Goal: Task Accomplishment & Management: Complete application form

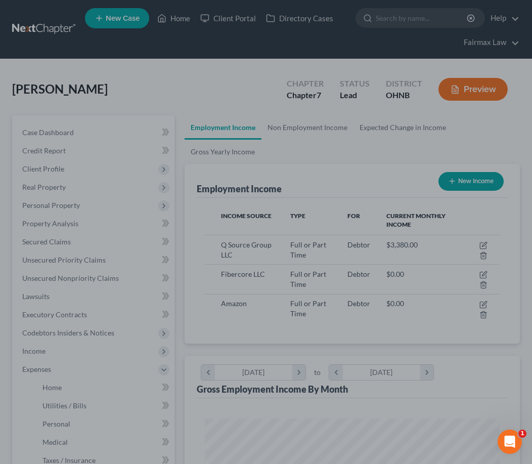
scroll to position [147, 315]
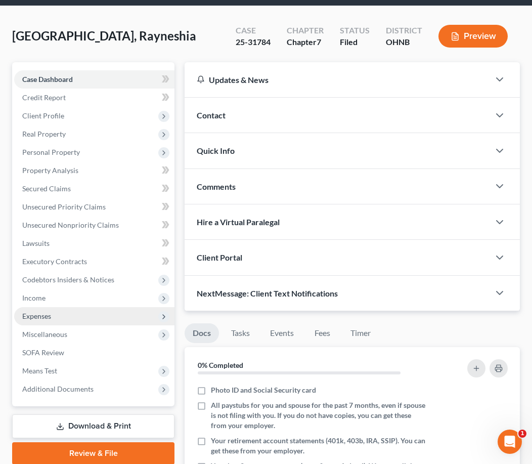
scroll to position [102, 0]
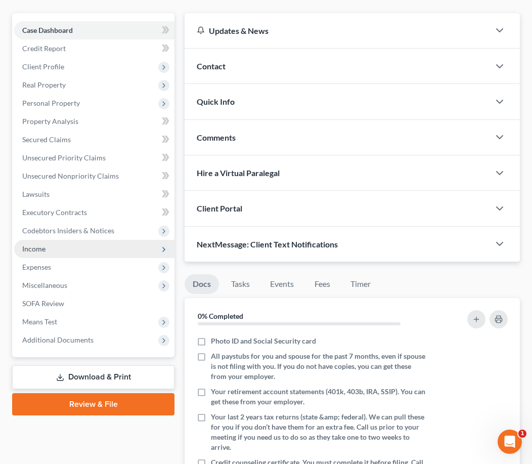
click at [99, 244] on span "Income" at bounding box center [94, 249] width 160 height 18
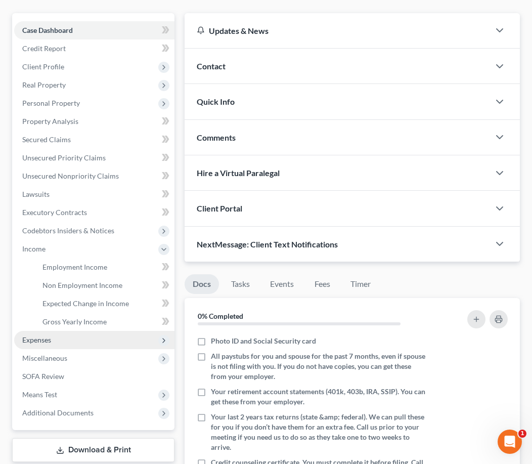
click at [82, 342] on span "Expenses" at bounding box center [94, 340] width 160 height 18
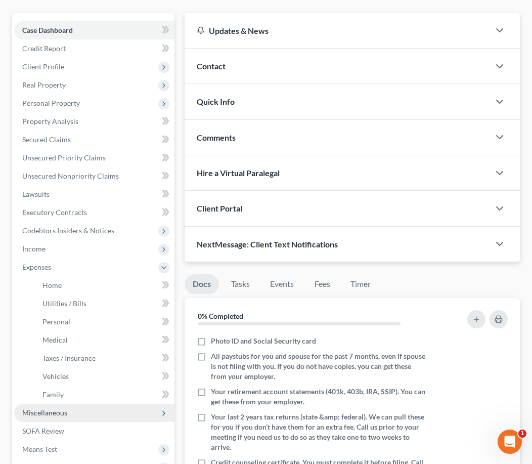
click at [81, 417] on span "Miscellaneous" at bounding box center [94, 413] width 160 height 18
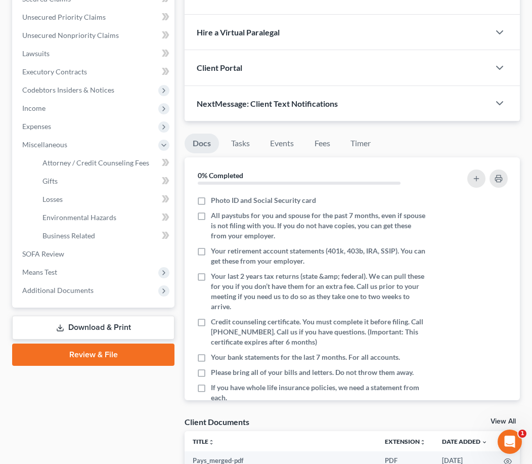
scroll to position [255, 0]
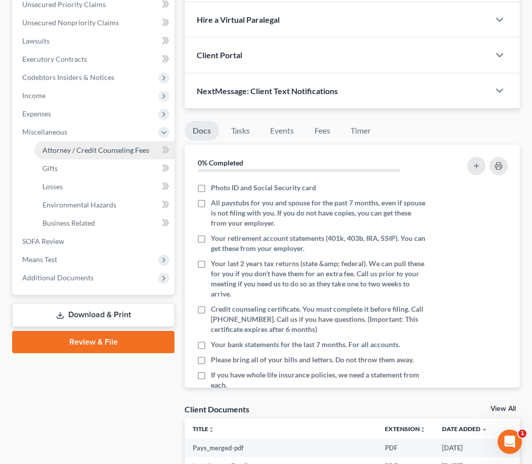
click at [86, 149] on span "Attorney / Credit Counseling Fees" at bounding box center [95, 150] width 107 height 9
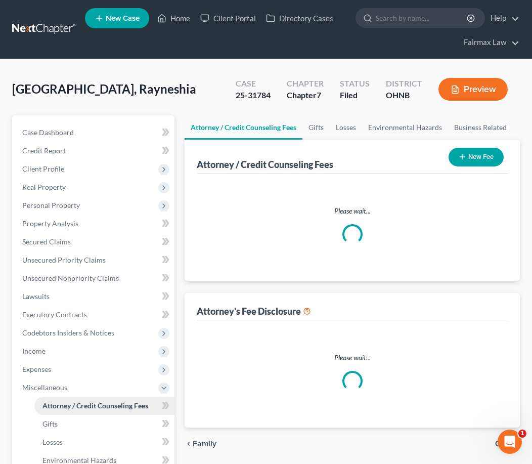
select select "1"
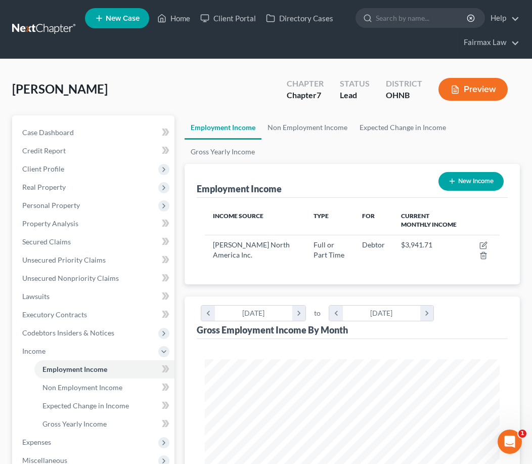
scroll to position [147, 315]
click at [171, 18] on link "Home" at bounding box center [173, 18] width 43 height 18
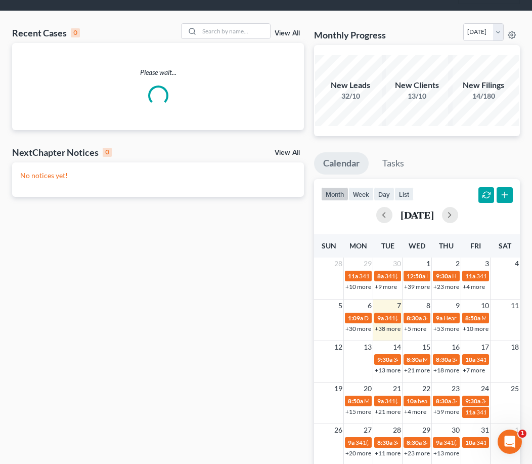
scroll to position [50, 0]
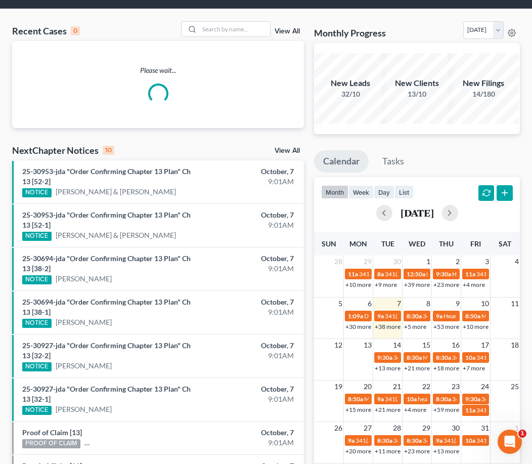
click at [472, 328] on link "+10 more" at bounding box center [476, 327] width 26 height 8
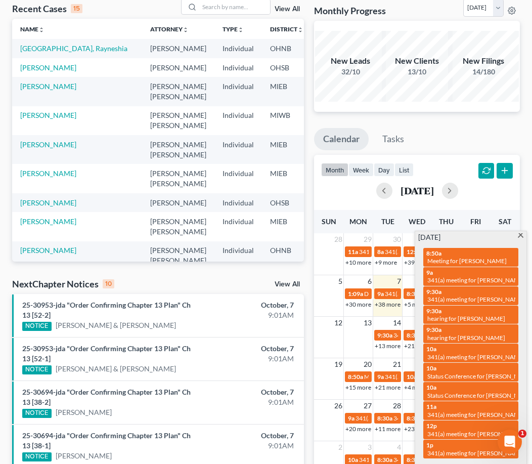
scroll to position [70, 0]
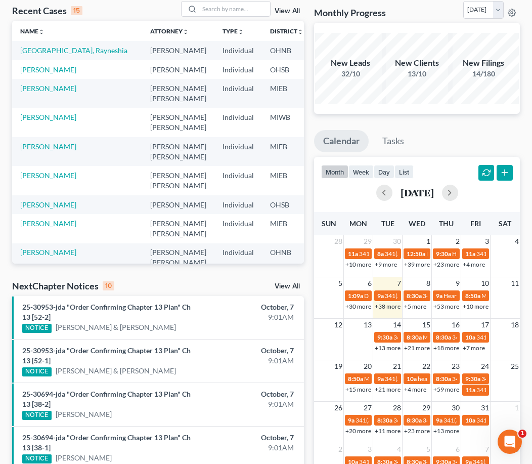
click at [511, 209] on div "month week day list [DATE] [PERSON_NAME] Wed Thu Fri Sat 28 29 30 1 2 3 4 11a 3…" at bounding box center [417, 321] width 206 height 329
click at [415, 304] on link "+5 more" at bounding box center [415, 306] width 22 height 8
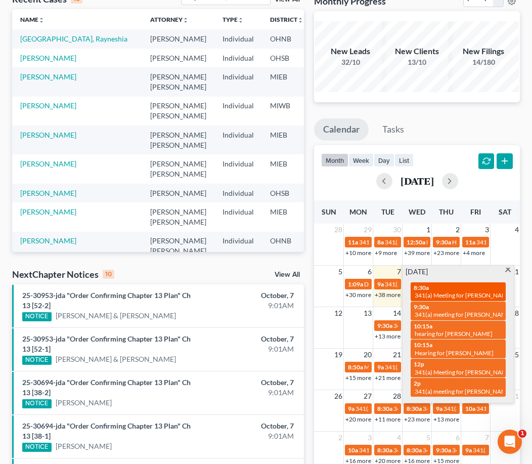
scroll to position [83, 0]
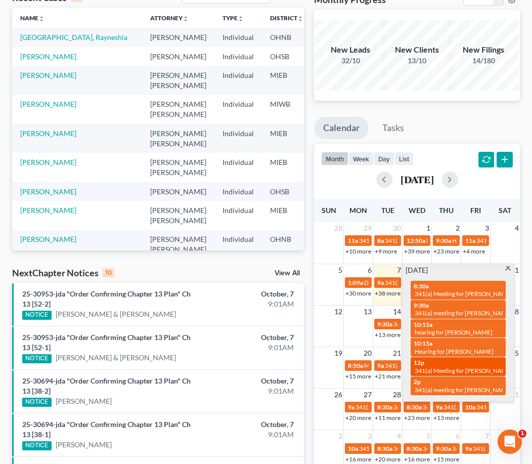
click at [430, 358] on div "12p 341(a) Meeting for [PERSON_NAME]" at bounding box center [458, 366] width 89 height 16
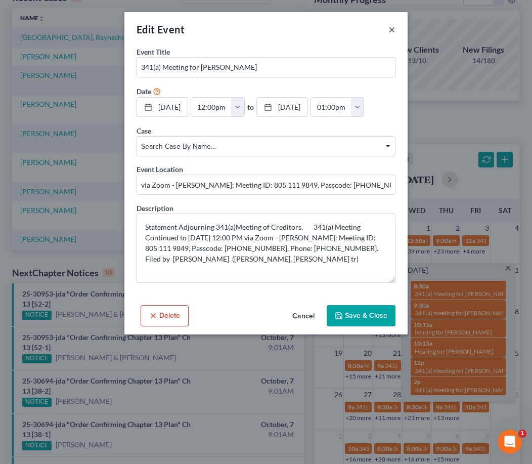
click at [391, 29] on button "×" at bounding box center [391, 29] width 7 height 12
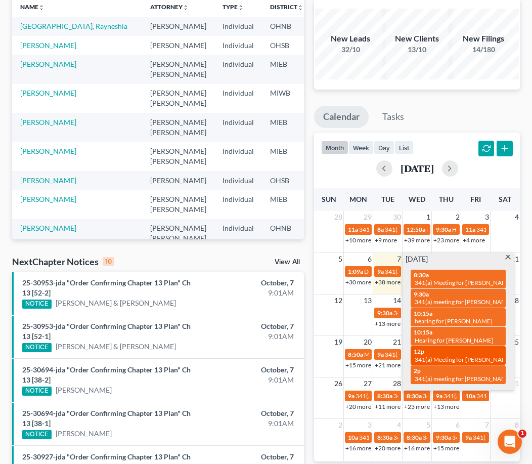
scroll to position [98, 0]
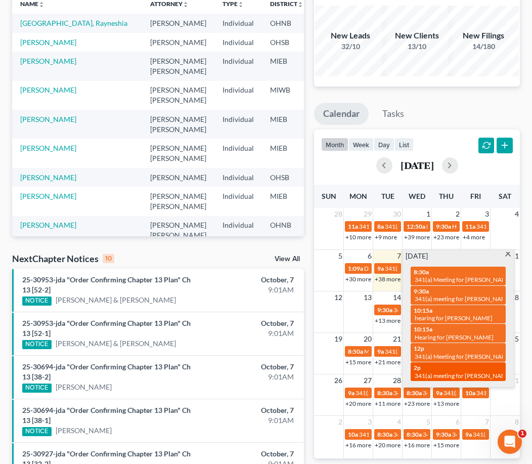
click at [474, 372] on span "341(a) meeting for [PERSON_NAME]" at bounding box center [464, 376] width 98 height 8
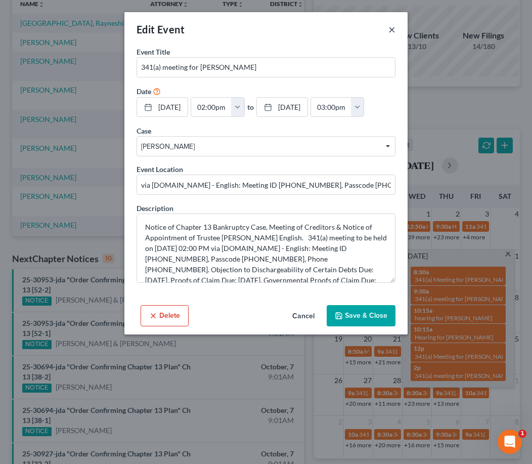
click at [390, 30] on button "×" at bounding box center [391, 29] width 7 height 12
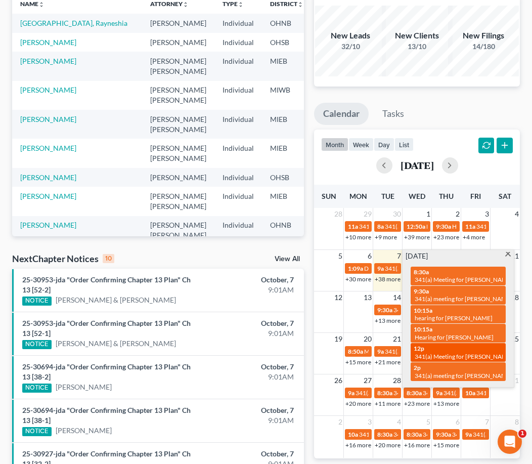
click at [471, 352] on span "341(a) Meeting for [PERSON_NAME]" at bounding box center [464, 356] width 98 height 8
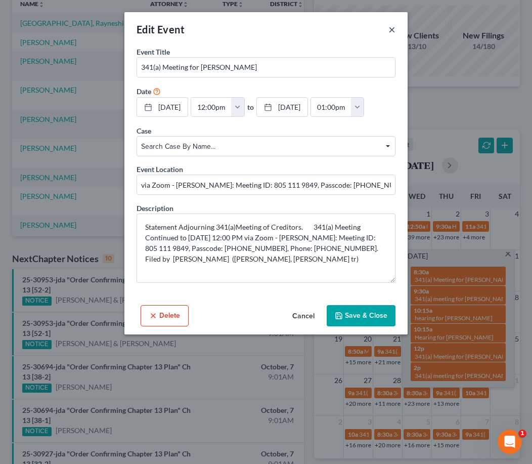
click at [392, 31] on button "×" at bounding box center [391, 29] width 7 height 12
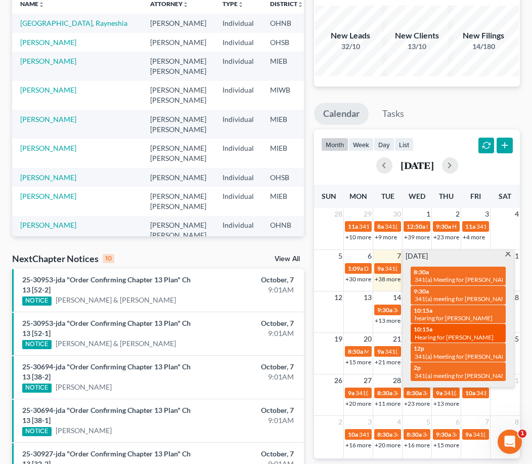
click at [481, 333] on span "Hearing for [PERSON_NAME]" at bounding box center [454, 337] width 79 height 8
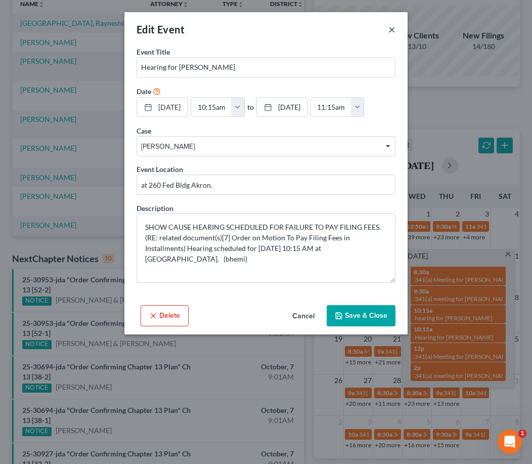
click at [390, 27] on button "×" at bounding box center [391, 29] width 7 height 12
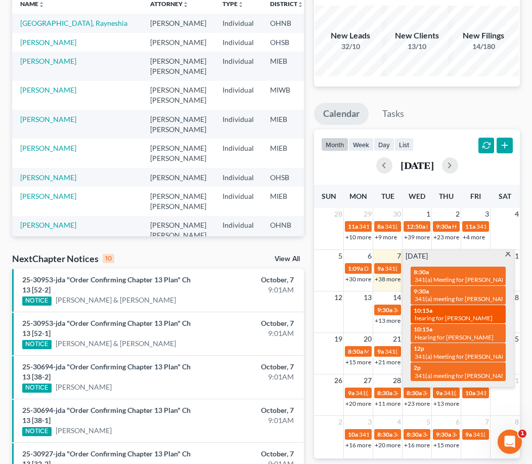
click at [432, 309] on span "10:15a" at bounding box center [423, 310] width 19 height 8
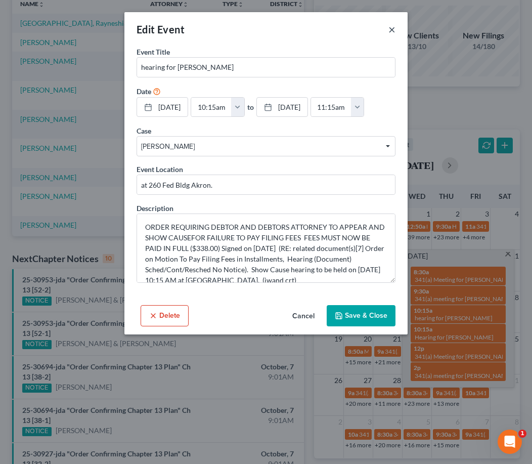
click at [392, 30] on button "×" at bounding box center [391, 29] width 7 height 12
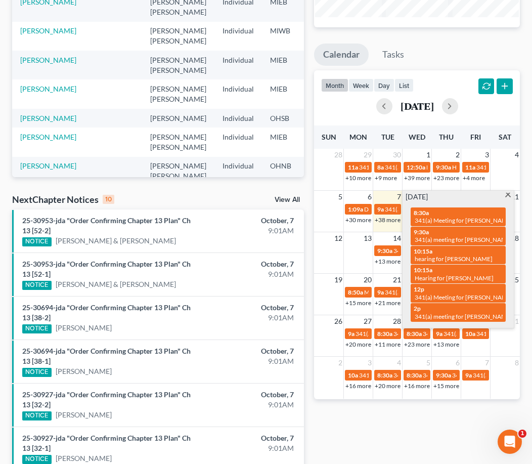
scroll to position [169, 0]
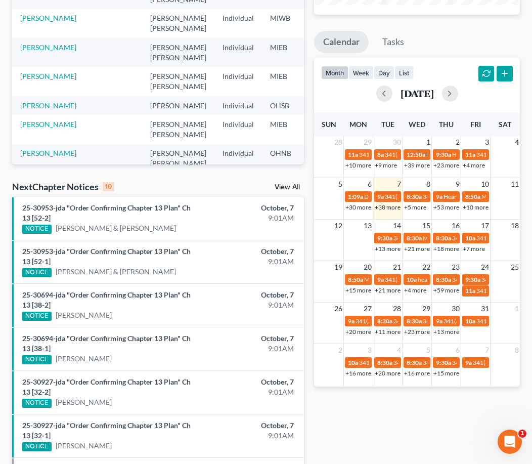
click at [475, 418] on div "Monthly Progress Bankruptcy Bankruptcy [DATE] [DATE] [DATE] [DATE] [DATE] [DATE…" at bounding box center [417, 264] width 216 height 725
click at [477, 207] on link "+10 more" at bounding box center [476, 207] width 26 height 8
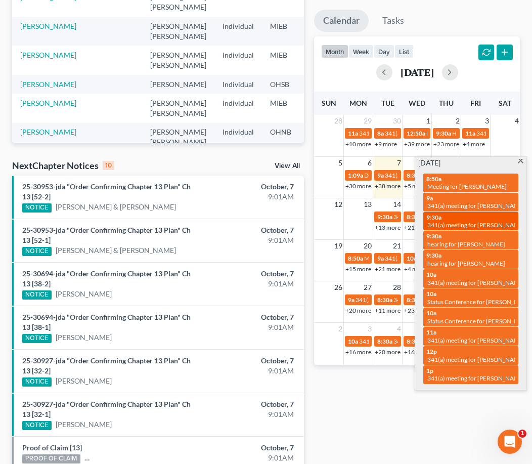
scroll to position [183, 0]
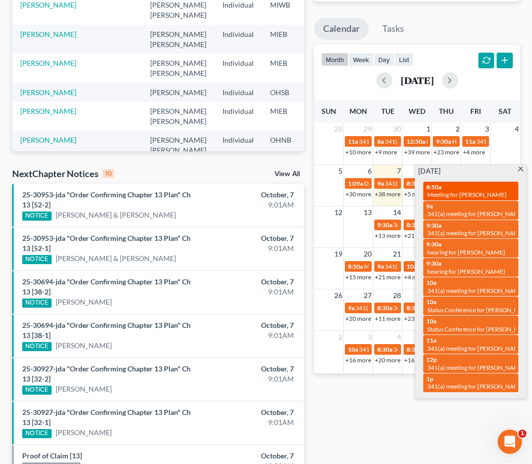
click at [495, 191] on span "Meeting for [PERSON_NAME]" at bounding box center [466, 195] width 79 height 8
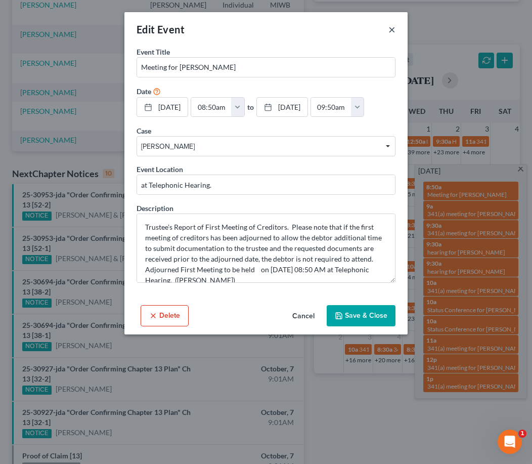
click at [393, 30] on button "×" at bounding box center [391, 29] width 7 height 12
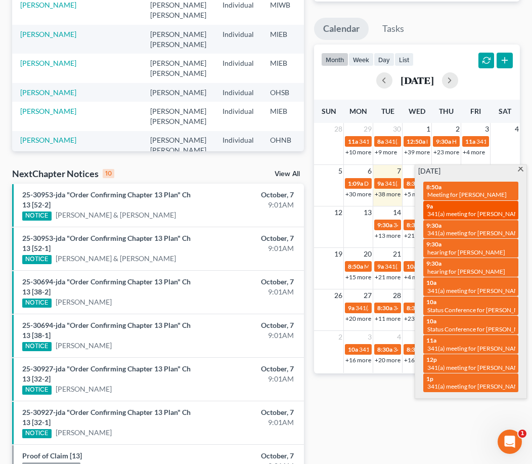
click at [501, 210] on span "341(a) meeting for [PERSON_NAME]" at bounding box center [476, 214] width 98 height 8
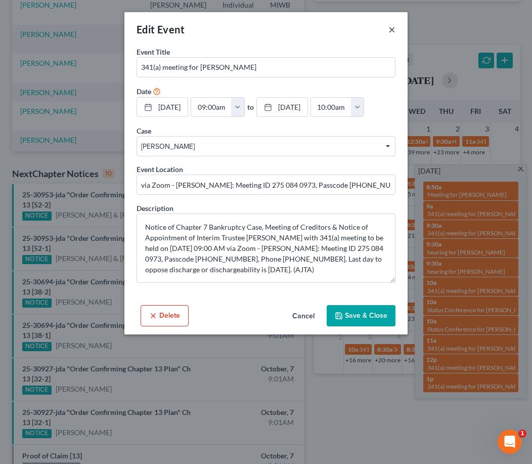
click at [394, 29] on button "×" at bounding box center [391, 29] width 7 height 12
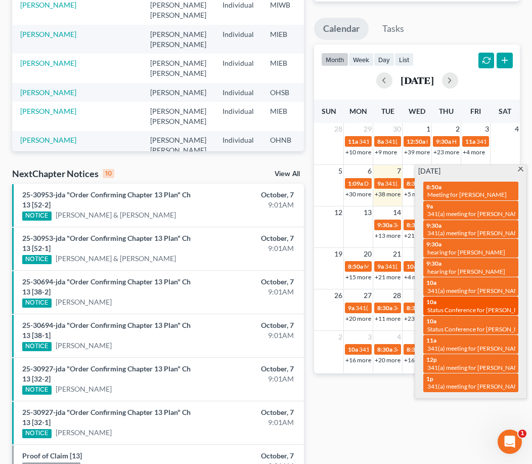
click at [454, 298] on div "10a Status Conference for [PERSON_NAME]" at bounding box center [470, 306] width 89 height 16
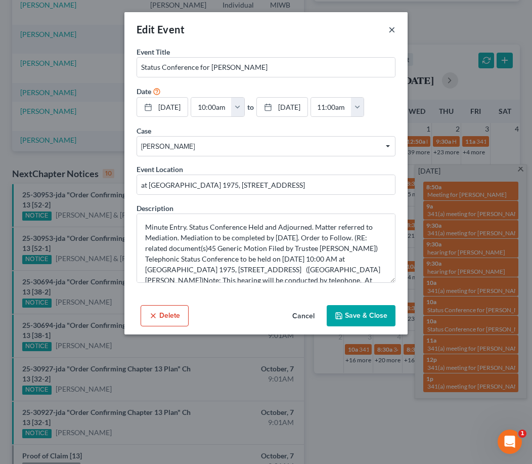
click at [393, 30] on button "×" at bounding box center [391, 29] width 7 height 12
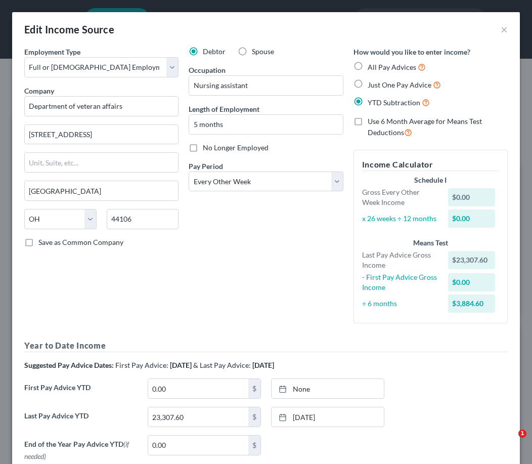
select select "0"
select select "36"
select select "2"
